Goal: Find specific page/section: Find specific page/section

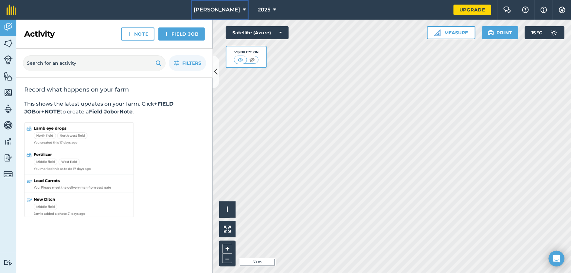
click at [225, 11] on span "[PERSON_NAME]" at bounding box center [217, 10] width 46 height 8
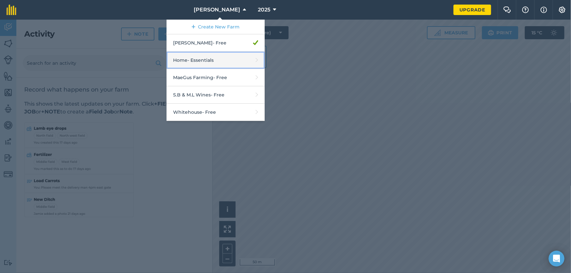
click at [223, 62] on link "Home - Essentials" at bounding box center [216, 60] width 98 height 17
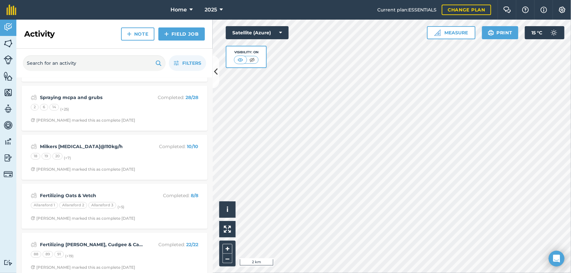
scroll to position [59, 0]
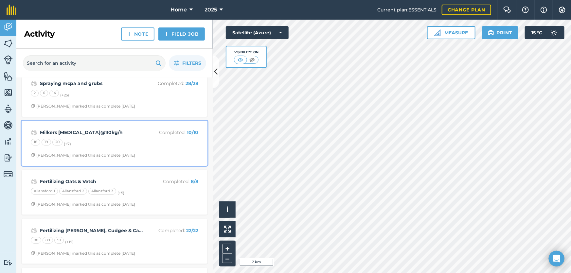
click at [146, 148] on div "Milkers [MEDICAL_DATA]@110kg/h Completed : 10 / 10 18 19 20 (+ 7 ) [PERSON_NAME…" at bounding box center [115, 143] width 178 height 37
